Goal: Task Accomplishment & Management: Complete application form

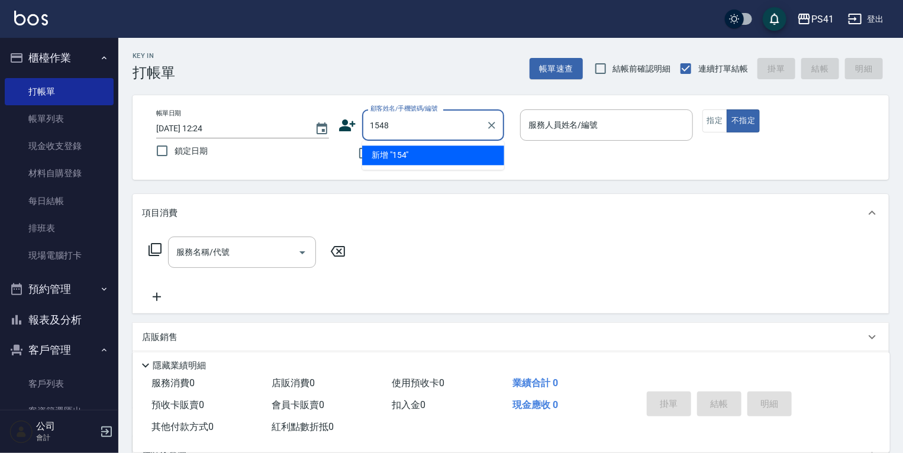
type input "1548"
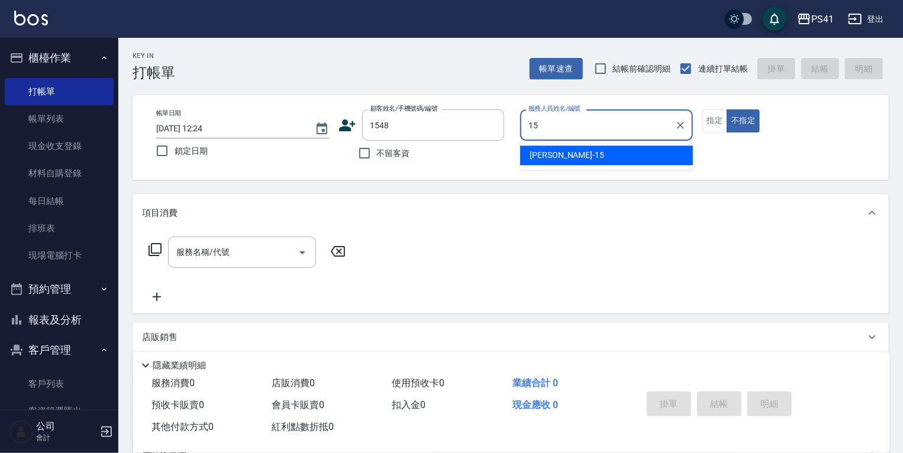
type input "[PERSON_NAME]15"
type button "false"
type input "[PERSON_NAME]/0929219228/1548"
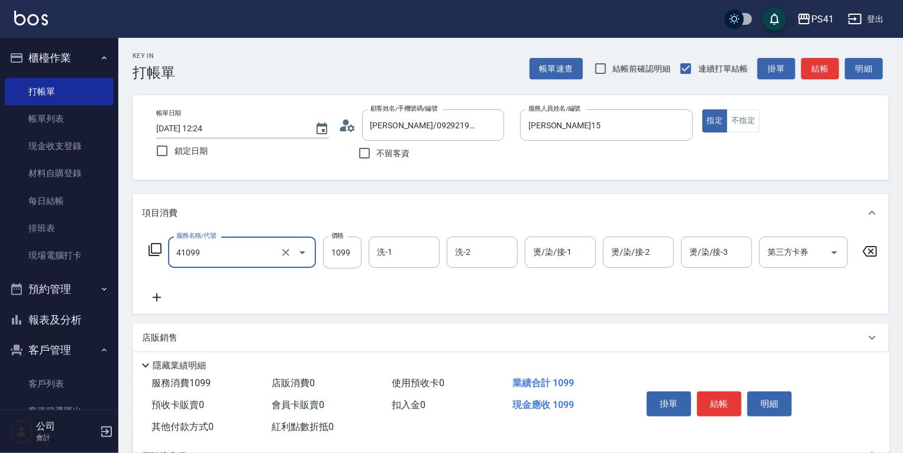
type input "公司活動/早鳥(41099)"
type input "1500"
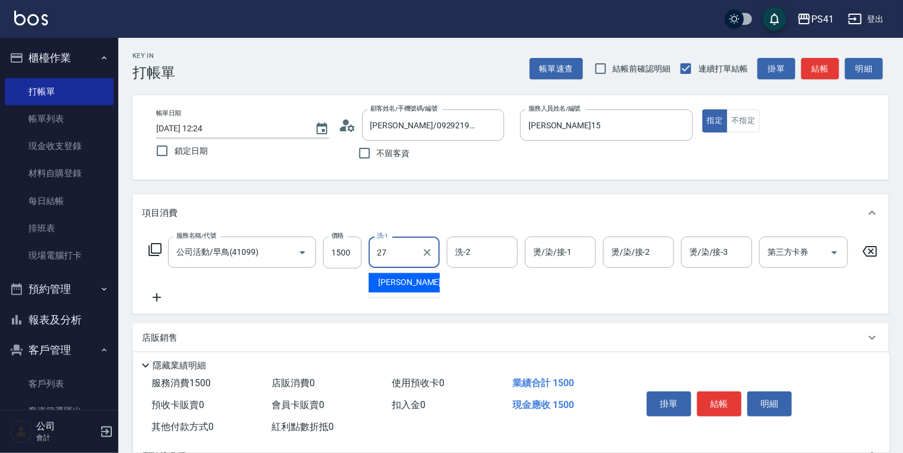
type input "佳佳-27"
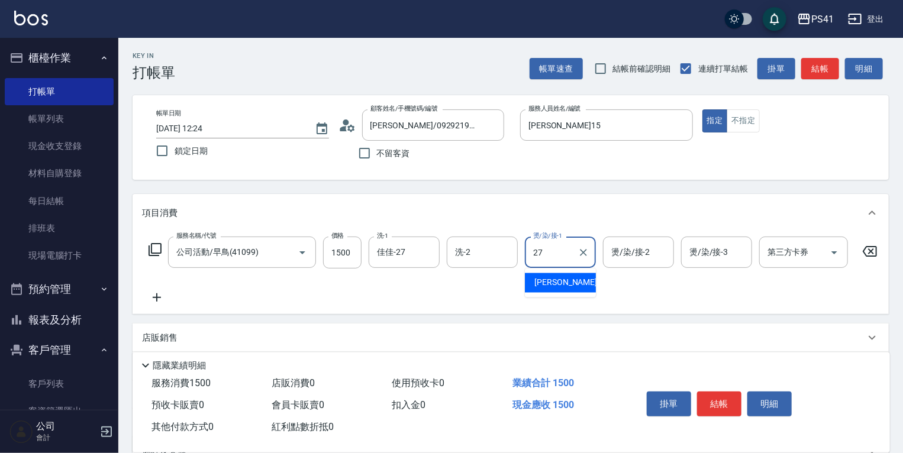
type input "佳佳-27"
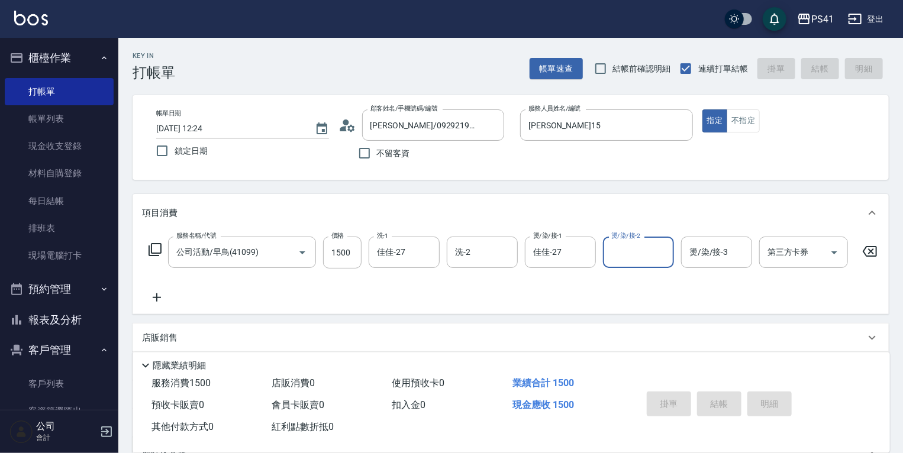
type input "[DATE] 13:54"
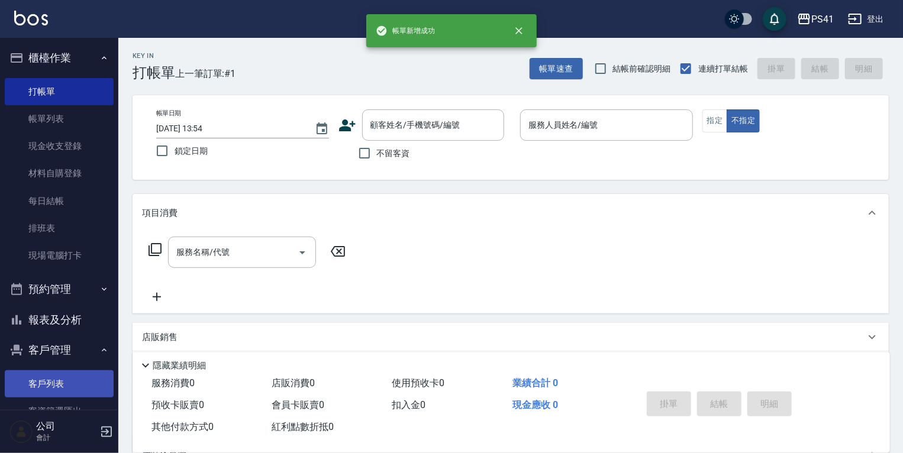
click at [57, 275] on ul "客戶列表 客資篩選匯出 卡券管理" at bounding box center [59, 173] width 109 height 201
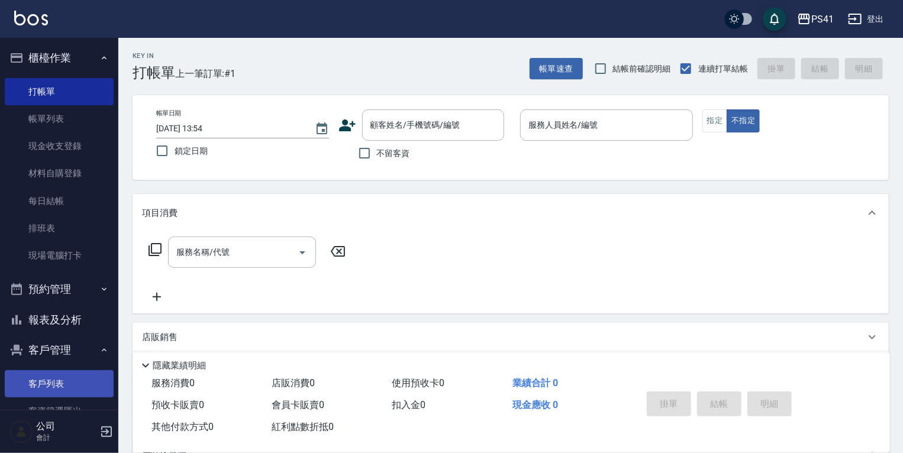
drag, startPoint x: 57, startPoint y: 372, endPoint x: 57, endPoint y: 391, distance: 18.9
click at [57, 372] on link "客戶列表" at bounding box center [59, 384] width 109 height 27
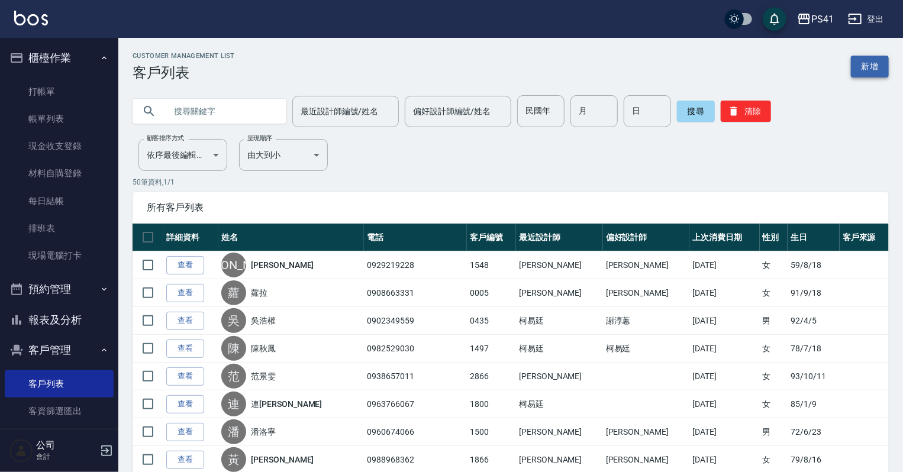
click at [854, 65] on link "新增" at bounding box center [870, 67] width 38 height 22
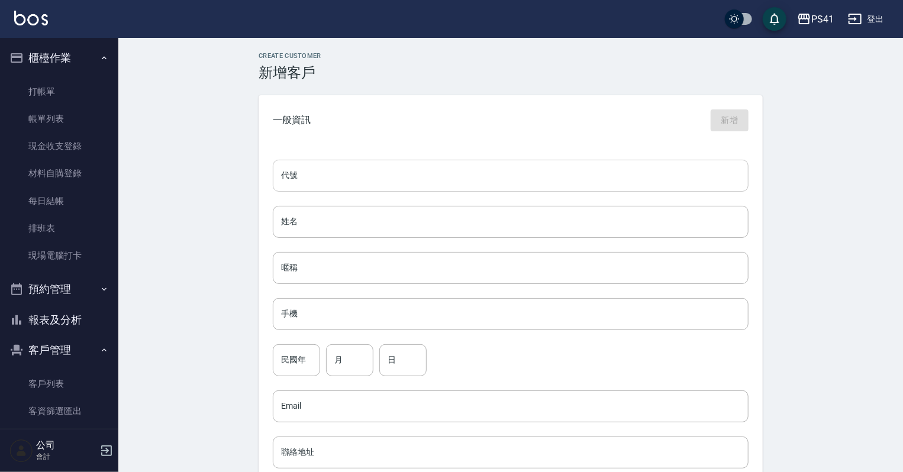
click at [444, 166] on input "代號" at bounding box center [511, 176] width 476 height 32
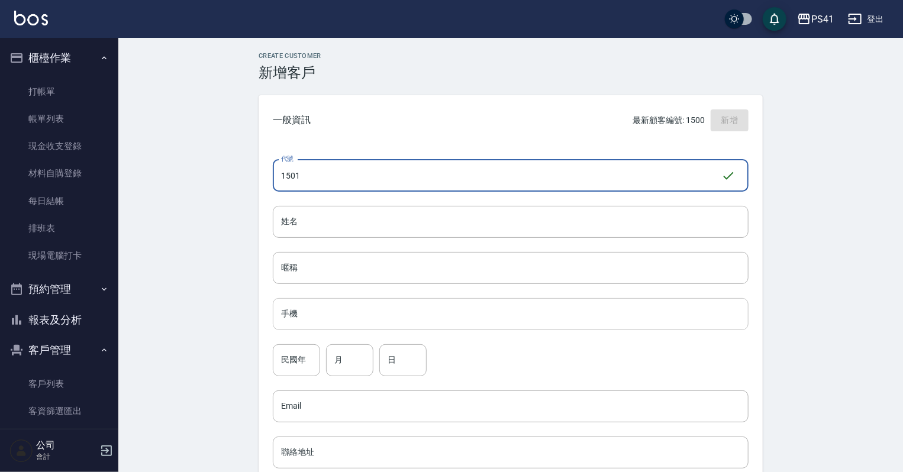
type input "1501"
click at [600, 318] on input "手機" at bounding box center [511, 314] width 476 height 32
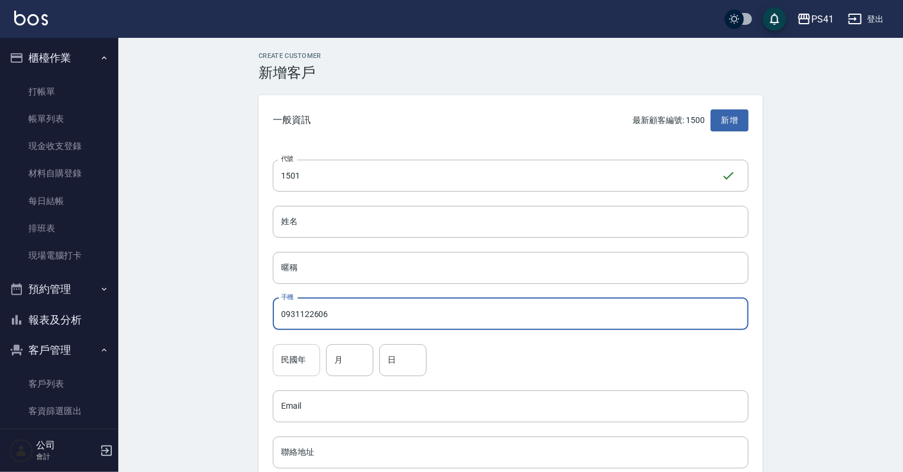
type input "0931122606"
click at [308, 356] on input "民國年" at bounding box center [296, 361] width 47 height 32
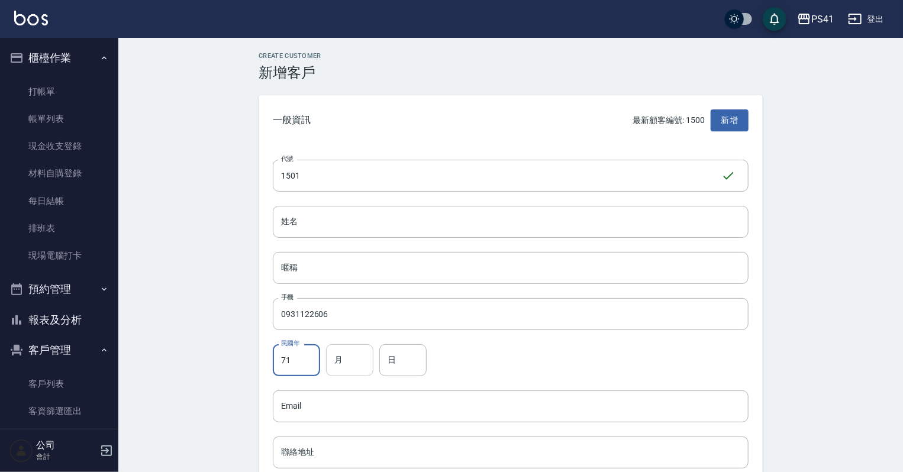
type input "71"
drag, startPoint x: 341, startPoint y: 362, endPoint x: 344, endPoint y: 347, distance: 14.5
click at [340, 362] on input "月" at bounding box center [349, 361] width 47 height 32
type input "04"
click at [408, 355] on input "日" at bounding box center [402, 361] width 47 height 32
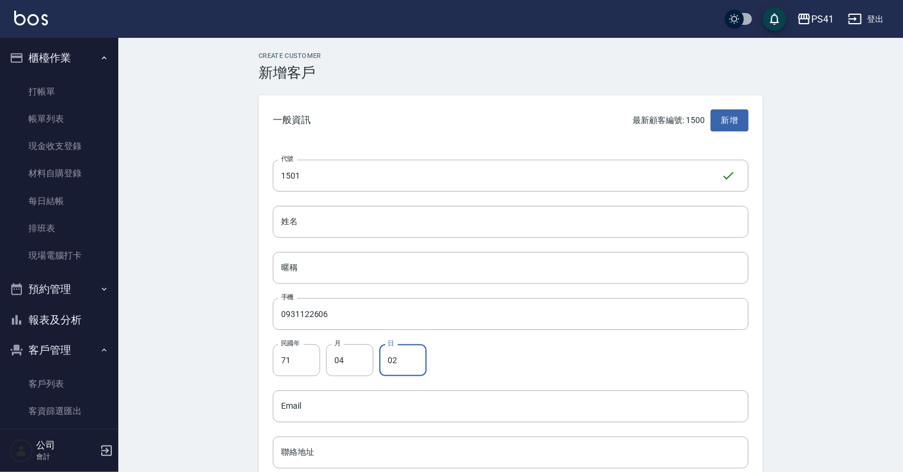
type input "02"
click at [436, 239] on div "代號 1501 ​ 代號 姓名 姓名 暱稱 暱稱 手機 0931122606 手機 民國年 71 民國年 月 04 月 日 02 日 Email Email …" at bounding box center [511, 433] width 504 height 575
click at [445, 207] on input "姓名" at bounding box center [511, 222] width 476 height 32
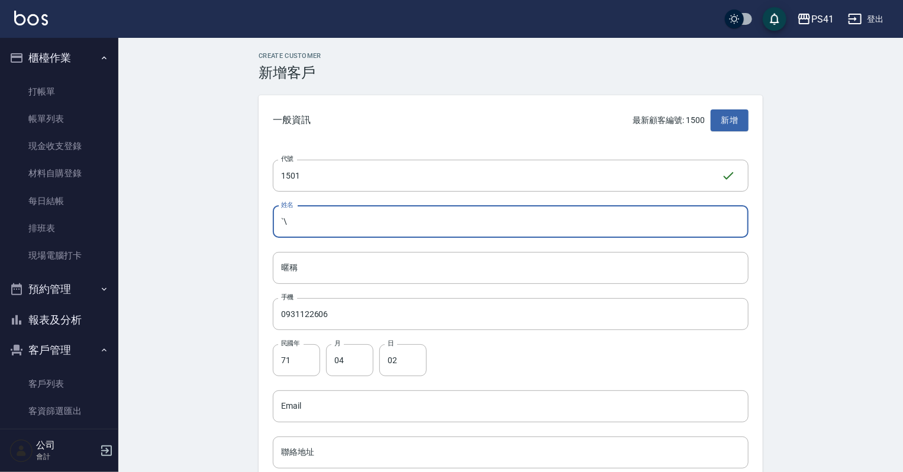
type input "ˋ"
type input "'"
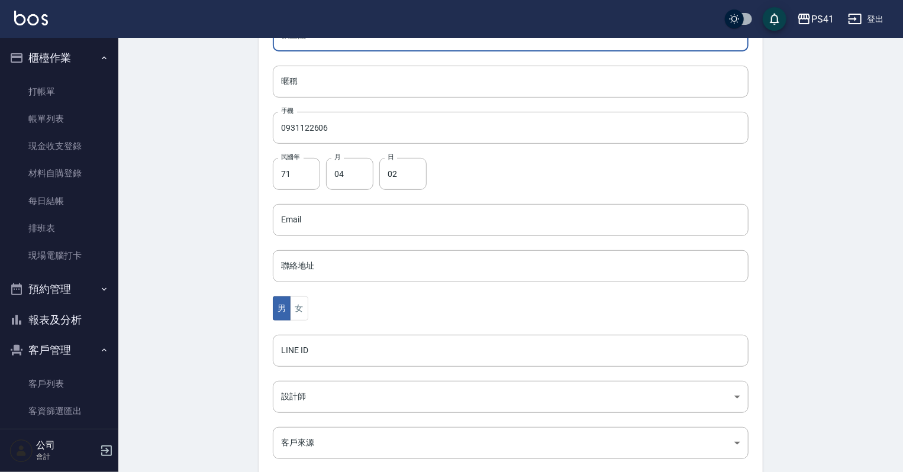
scroll to position [189, 0]
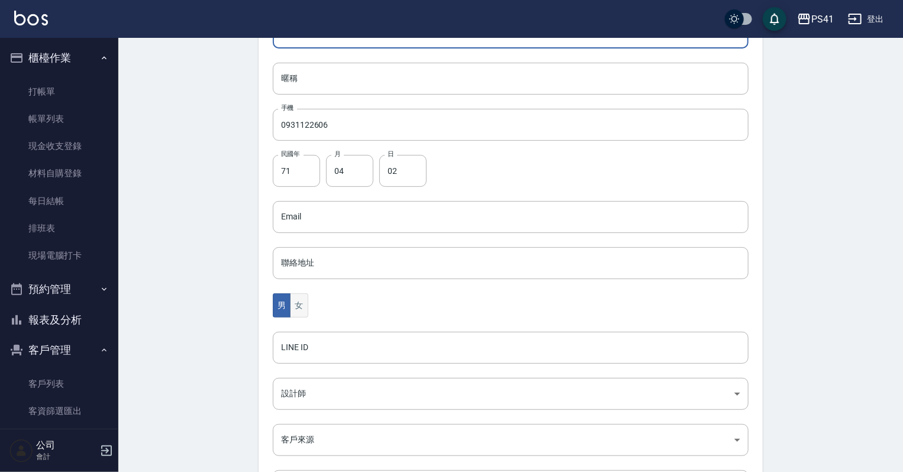
type input "張玉燕"
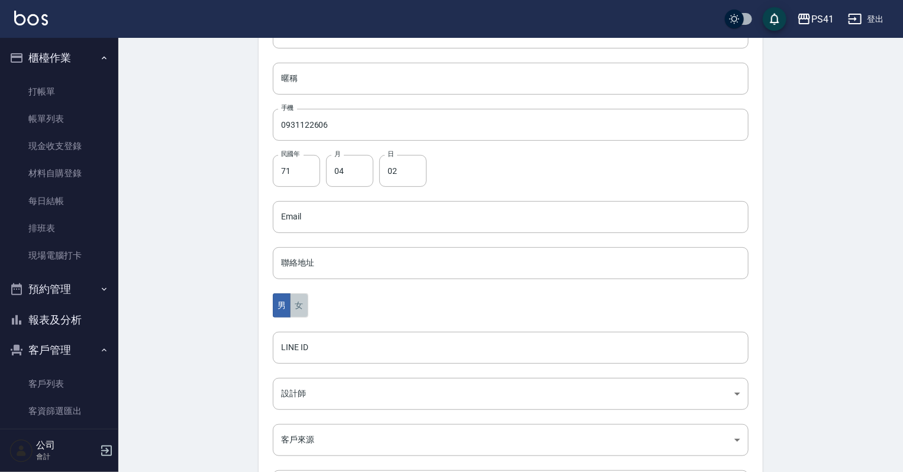
click at [298, 315] on button "女" at bounding box center [299, 306] width 18 height 24
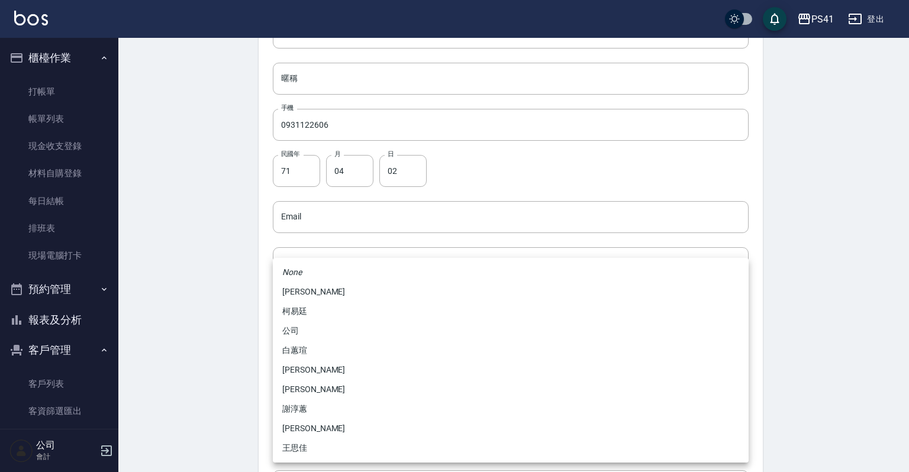
click at [305, 387] on body "PS41 登出 櫃檯作業 打帳單 帳單列表 現金收支登錄 材料自購登錄 每日結帳 排班表 現場電腦打卡 預約管理 預約管理 單日預約紀錄 單週預約紀錄 報表及…" at bounding box center [454, 196] width 909 height 771
click at [322, 356] on li "白蕙瑄" at bounding box center [511, 351] width 476 height 20
type input "ddc07e2a-9c46-438a-ae12-131b47584ec9"
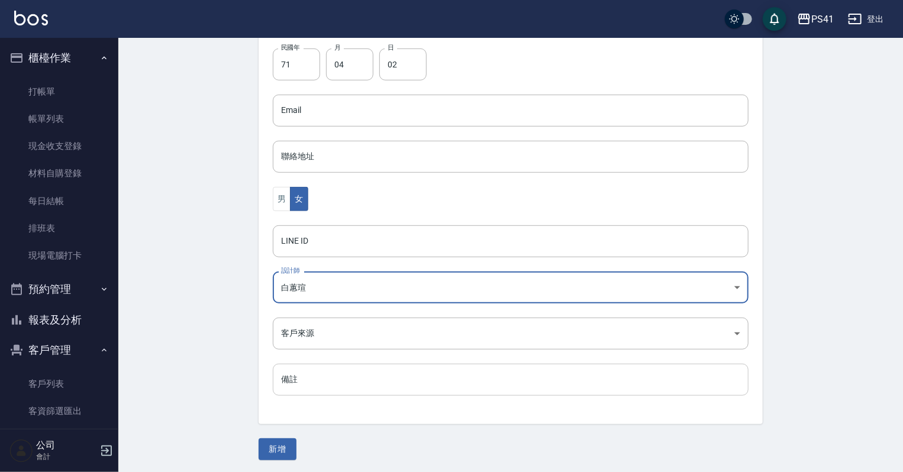
scroll to position [298, 0]
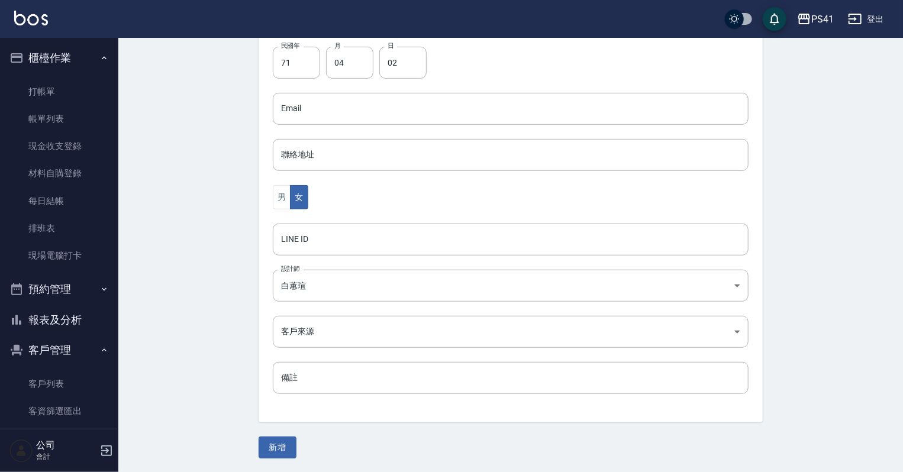
click at [285, 435] on div "Create Customer 新增客戶 一般資訊 最新顧客編號: 1500 新增 代號 1501 ​ 代號 姓名 [PERSON_NAME] 暱稱 暱稱 手…" at bounding box center [510, 106] width 533 height 704
click at [286, 440] on button "新增" at bounding box center [278, 448] width 38 height 22
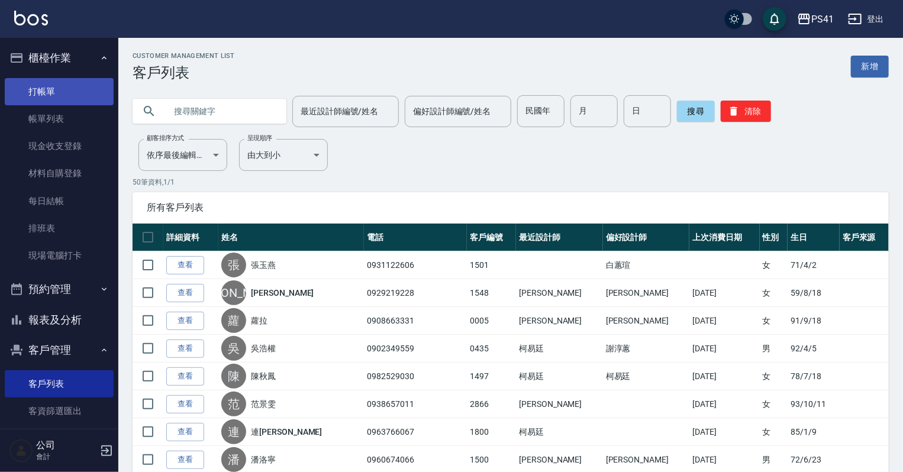
click at [31, 95] on link "打帳單" at bounding box center [59, 91] width 109 height 27
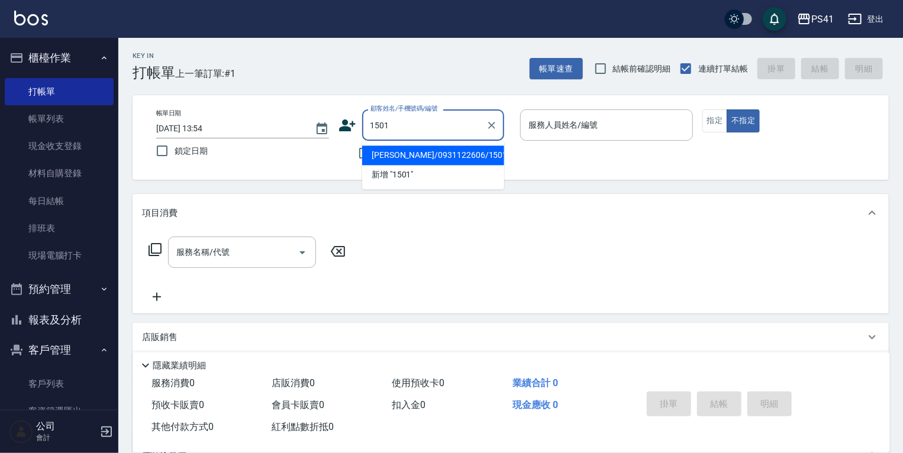
type input "[PERSON_NAME]/0931122606/1501"
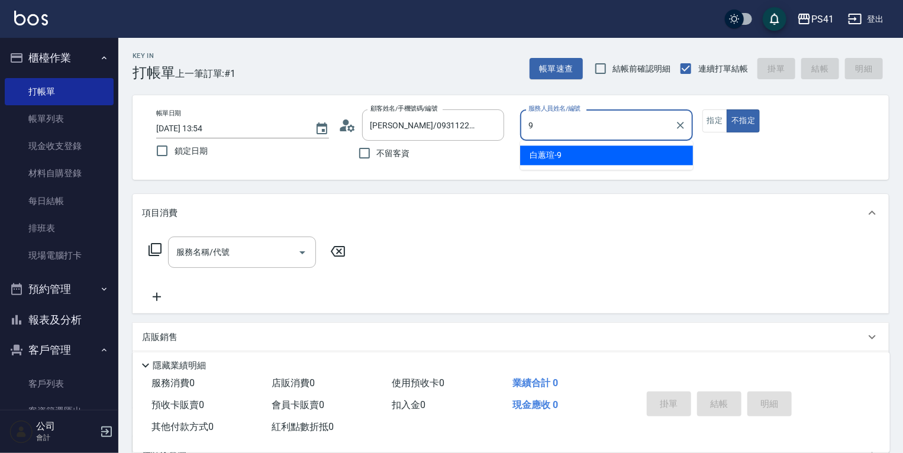
type input "白蕙瑄-9"
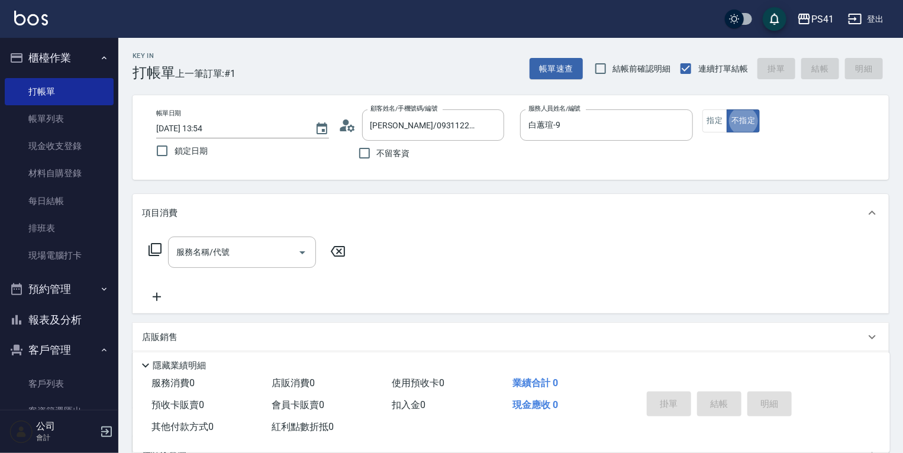
type button "false"
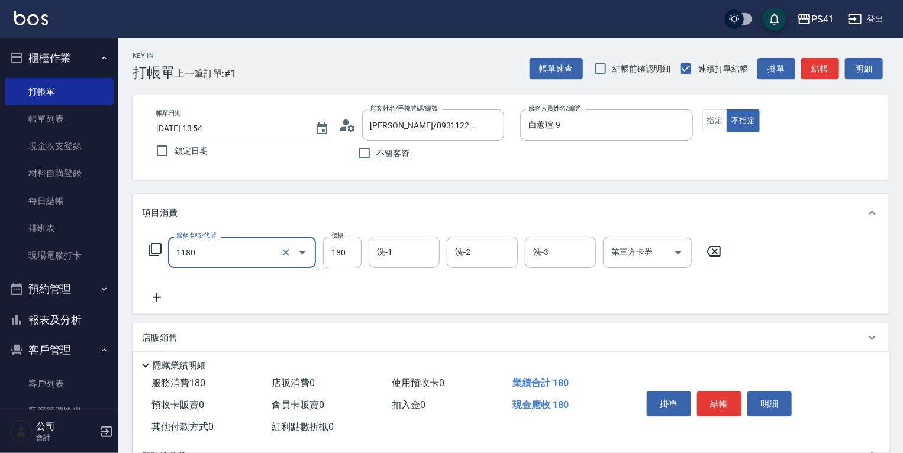
type input "洗髮(洗+剪不指定活動)(1180)"
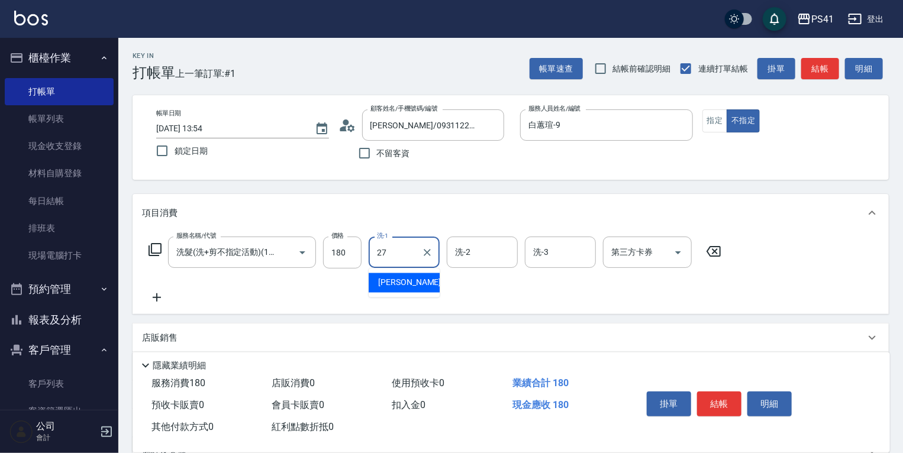
type input "佳佳-27"
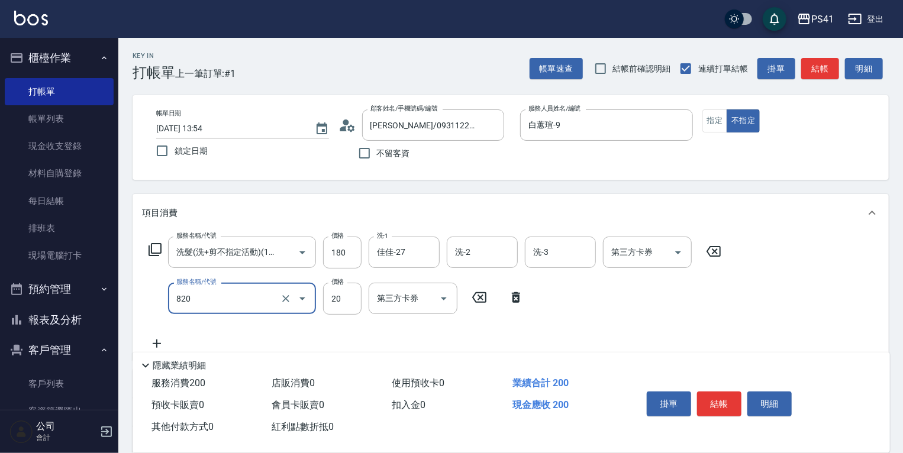
type input "潤絲(820)"
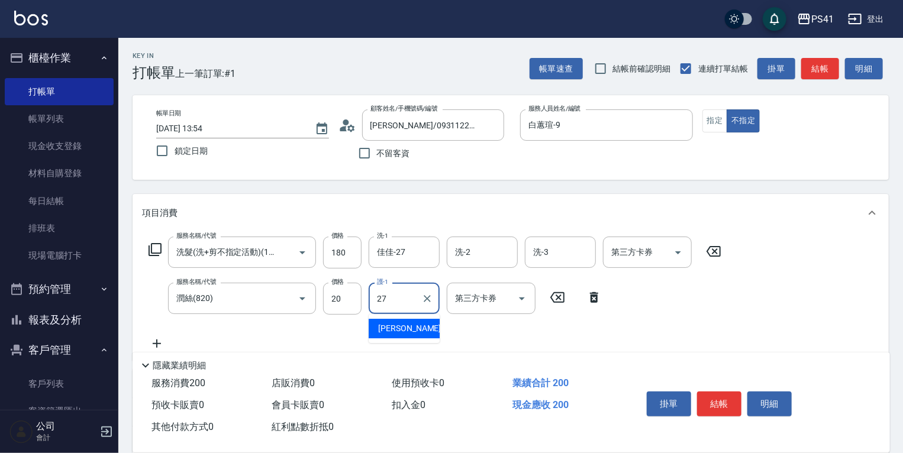
type input "佳佳-27"
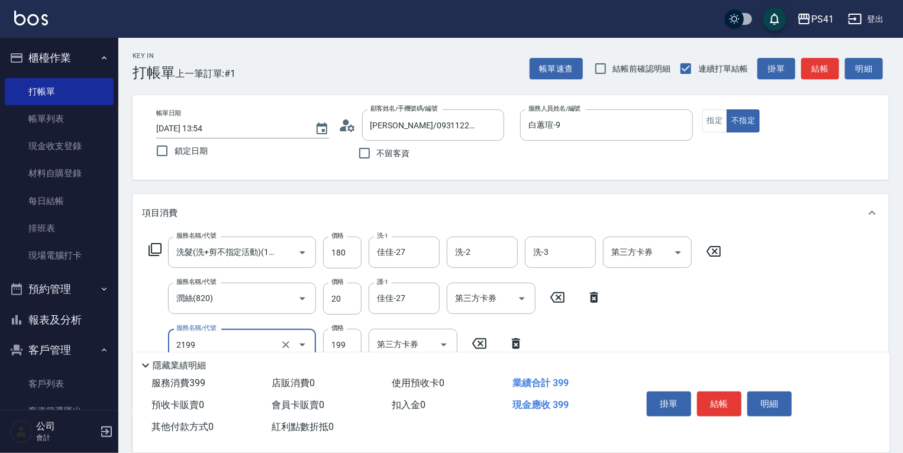
type input "不指定剪髮活動(2199)"
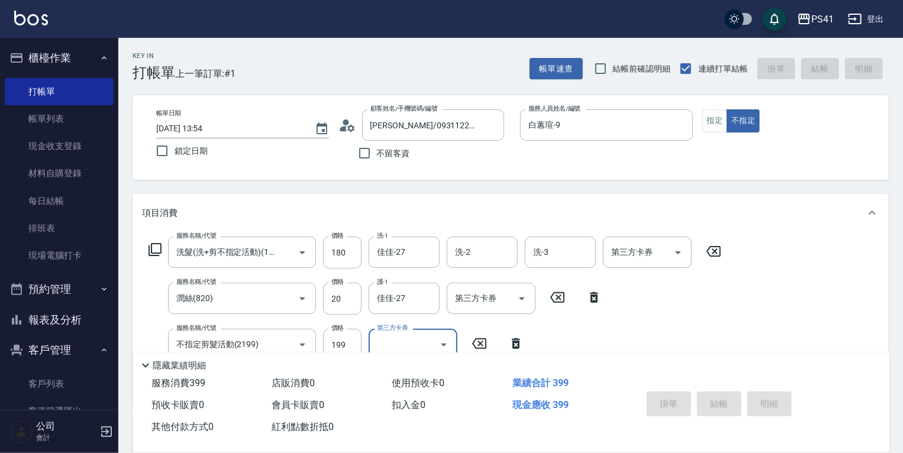
type input "[DATE] 13:55"
